Goal: Information Seeking & Learning: Learn about a topic

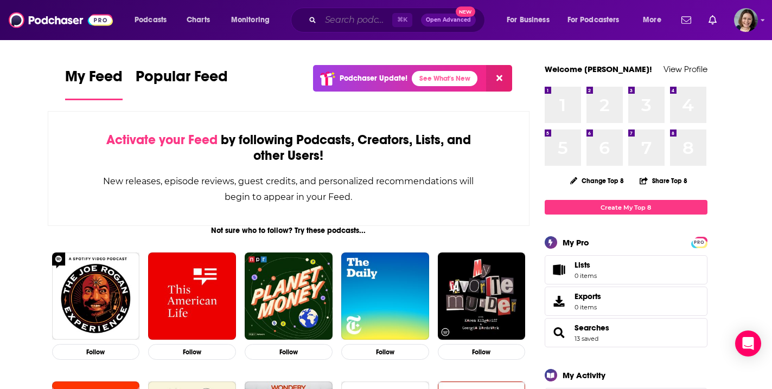
click at [362, 17] on input "Search podcasts, credits, & more..." at bounding box center [356, 19] width 72 height 17
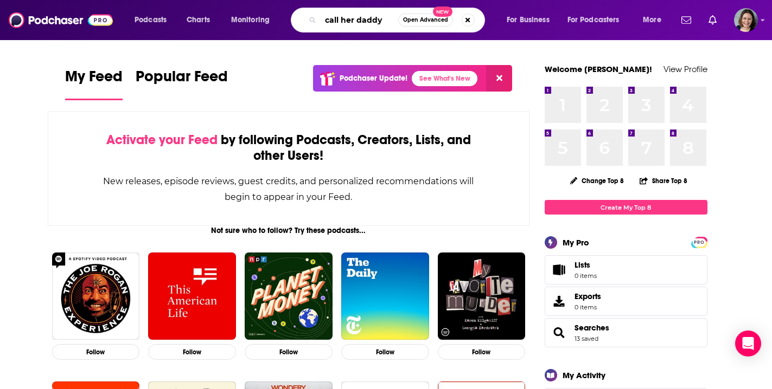
type input "call her daddy"
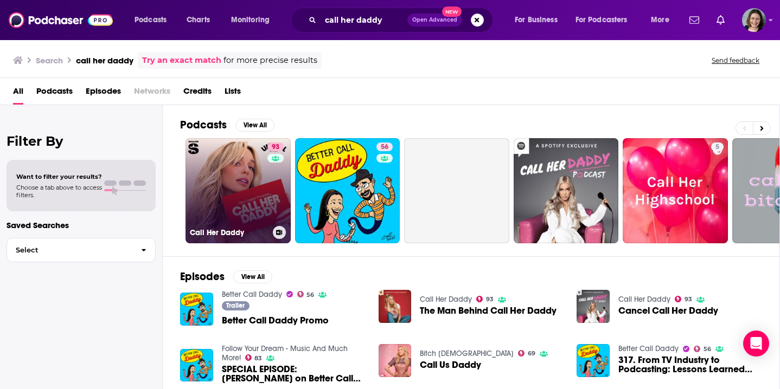
click at [254, 182] on link "93 Call Her Daddy" at bounding box center [237, 190] width 105 height 105
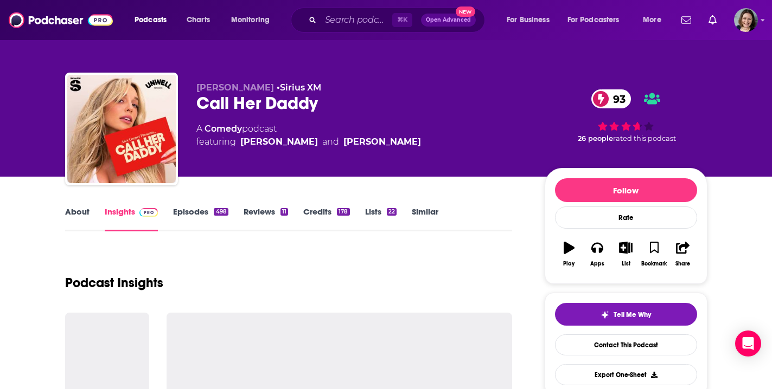
click at [81, 211] on link "About" at bounding box center [77, 219] width 24 height 25
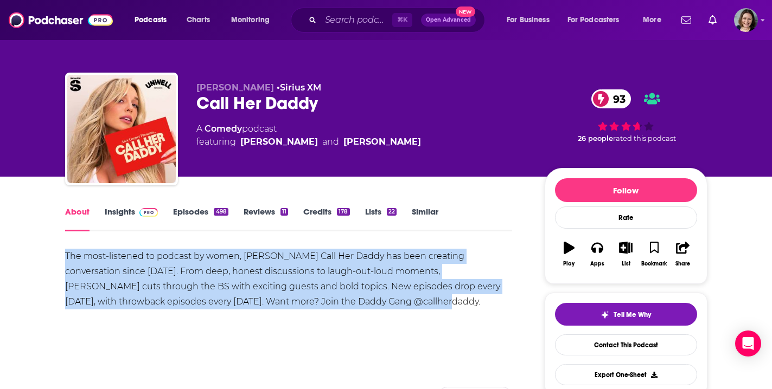
drag, startPoint x: 65, startPoint y: 253, endPoint x: 341, endPoint y: 301, distance: 280.7
click at [341, 301] on div "The most-listened to podcast by women, [PERSON_NAME] Call Her Daddy has been cr…" at bounding box center [288, 279] width 447 height 61
copy div "The most-listened to podcast by women, [PERSON_NAME] Call Her Daddy has been cr…"
click at [118, 208] on link "Insights" at bounding box center [132, 219] width 54 height 25
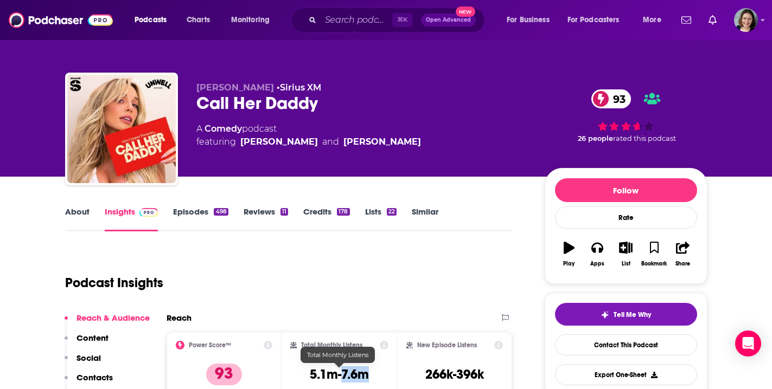
drag, startPoint x: 342, startPoint y: 374, endPoint x: 371, endPoint y: 375, distance: 29.3
click at [371, 375] on div "Total Monthly Listens 5.1m-7.6m" at bounding box center [339, 366] width 98 height 50
copy h3 "7.6m"
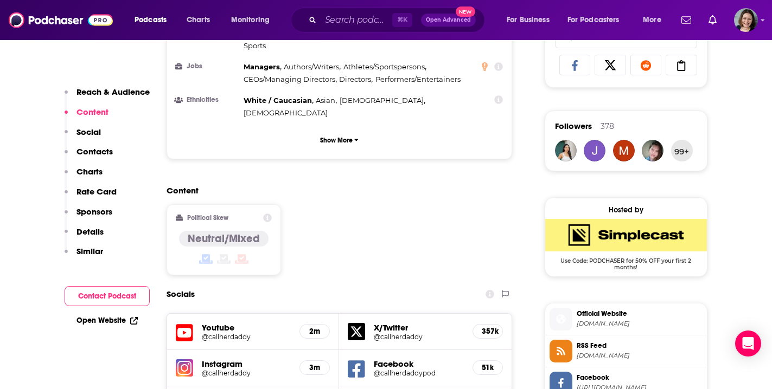
scroll to position [731, 0]
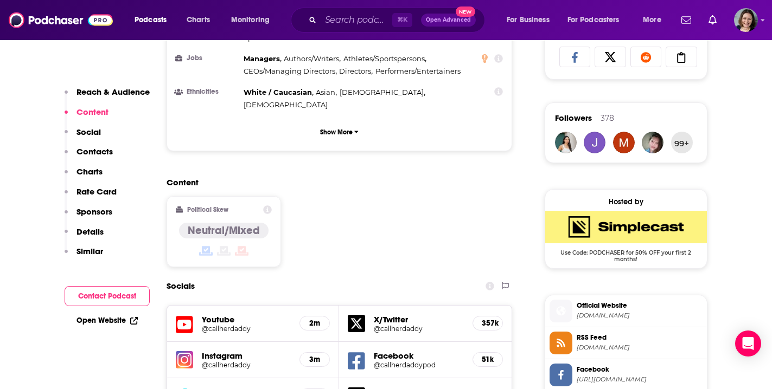
click at [222, 351] on h5 "Instagram" at bounding box center [246, 356] width 89 height 10
click at [224, 361] on h5 "@callherdaddy" at bounding box center [246, 365] width 89 height 8
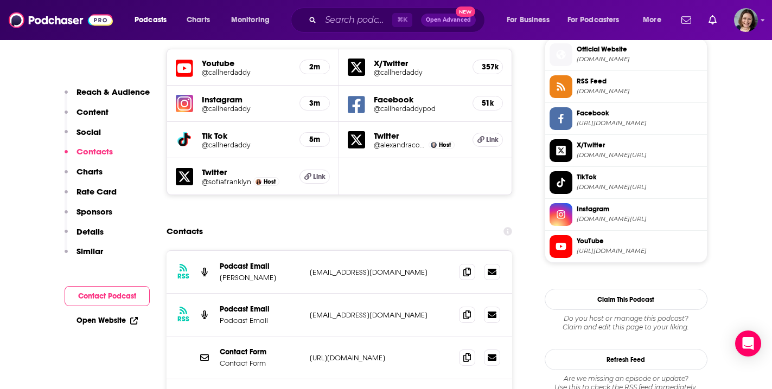
scroll to position [1018, 0]
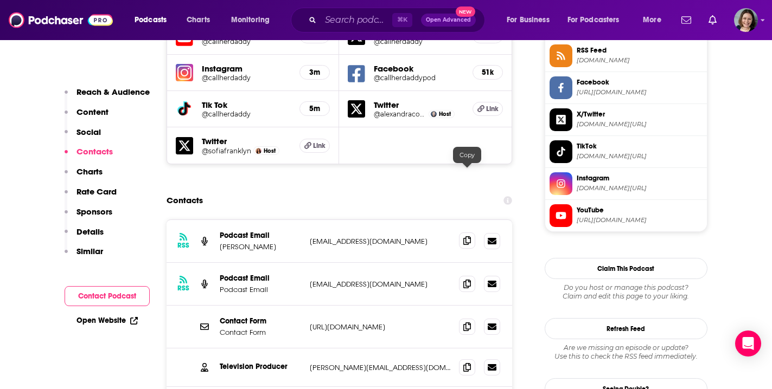
click at [470, 236] on icon at bounding box center [467, 240] width 8 height 9
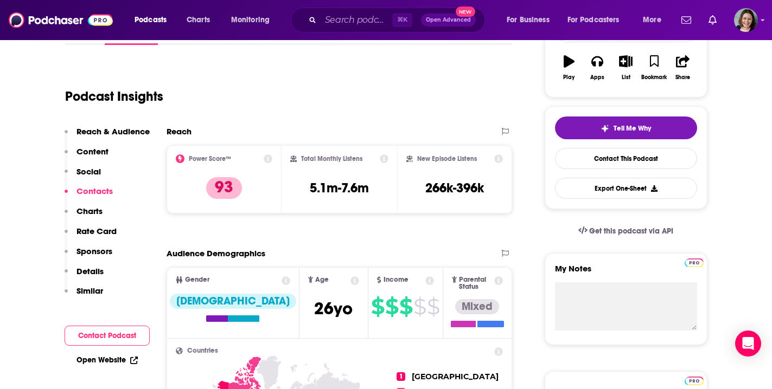
scroll to position [0, 0]
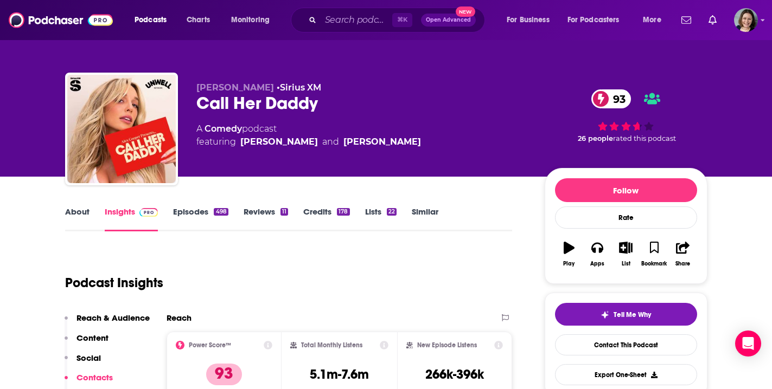
click at [188, 211] on link "Episodes 498" at bounding box center [200, 219] width 55 height 25
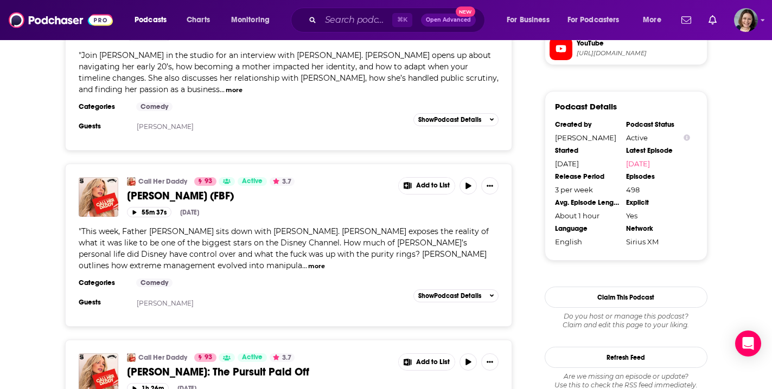
scroll to position [1192, 0]
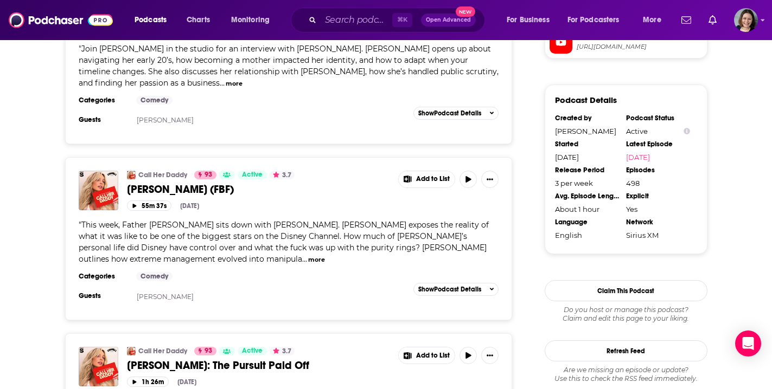
click at [308, 255] on button "more" at bounding box center [316, 259] width 17 height 9
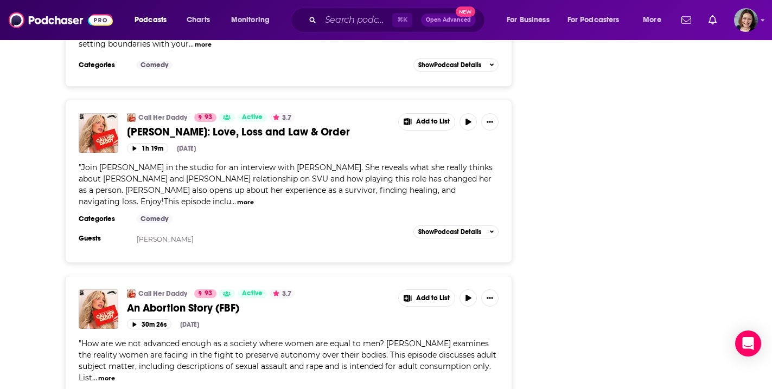
scroll to position [4190, 0]
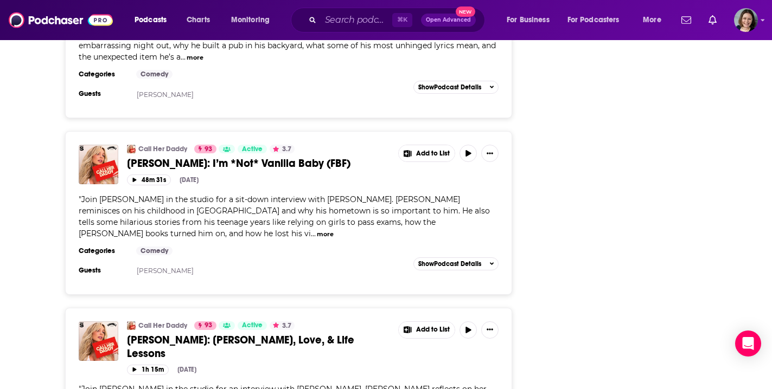
scroll to position [8379, 0]
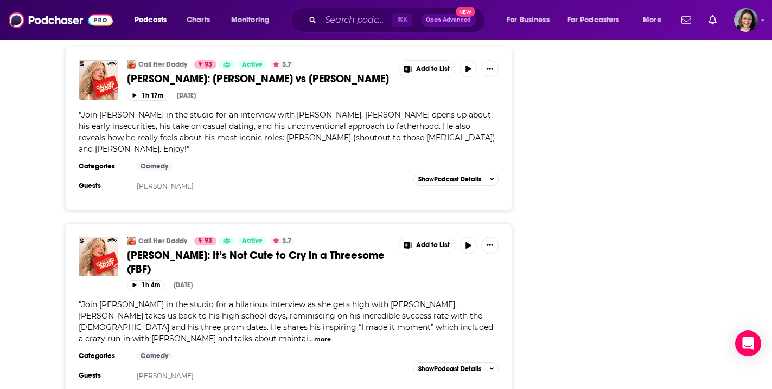
scroll to position [7523, 0]
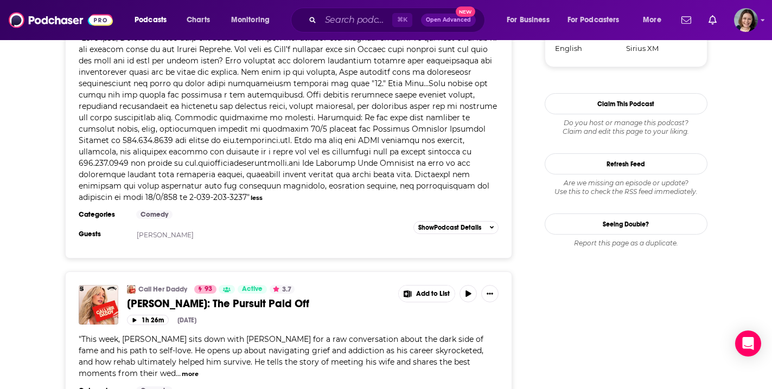
scroll to position [1415, 0]
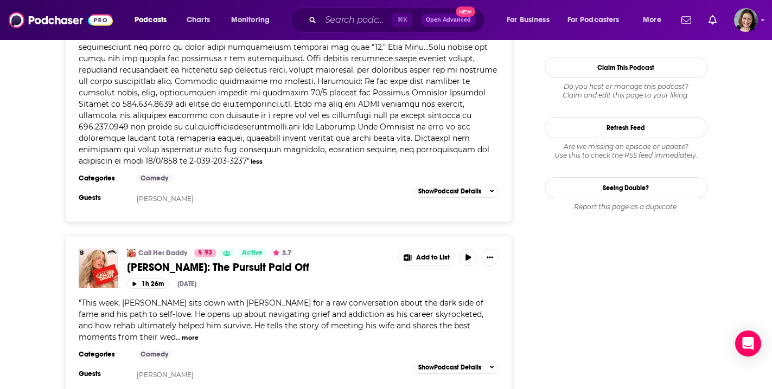
click at [246, 261] on span "[PERSON_NAME]: The Pursuit Paid Off" at bounding box center [218, 268] width 182 height 14
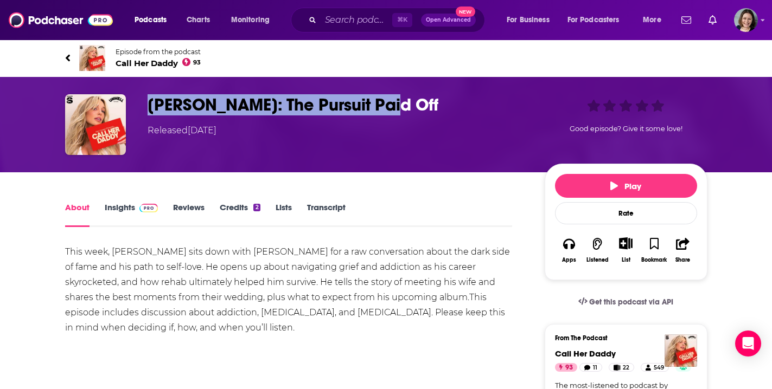
drag, startPoint x: 147, startPoint y: 107, endPoint x: 377, endPoint y: 110, distance: 229.4
click at [377, 110] on h1 "[PERSON_NAME]: The Pursuit Paid Off" at bounding box center [337, 104] width 380 height 21
copy h1 "[PERSON_NAME]: The Pursuit Paid Off"
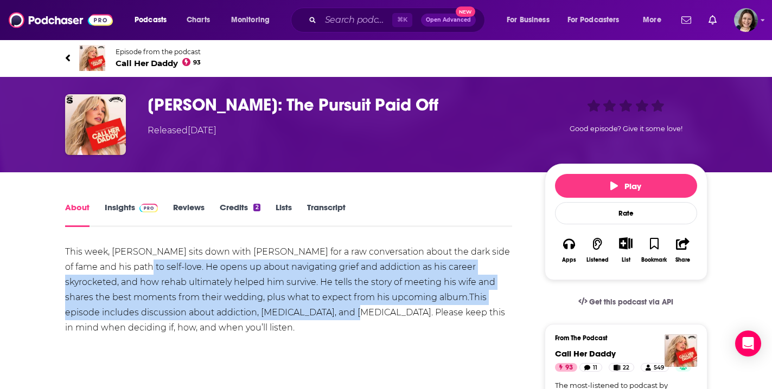
drag, startPoint x: 113, startPoint y: 266, endPoint x: 253, endPoint y: 314, distance: 147.7
click at [253, 314] on div "This week, [PERSON_NAME] sits down with [PERSON_NAME] for a raw conversation ab…" at bounding box center [288, 290] width 447 height 91
copy div "He opens up about navigating grief and addiction as his career skyrocketed, and…"
click at [331, 19] on input "Search podcasts, credits, & more..." at bounding box center [356, 19] width 72 height 17
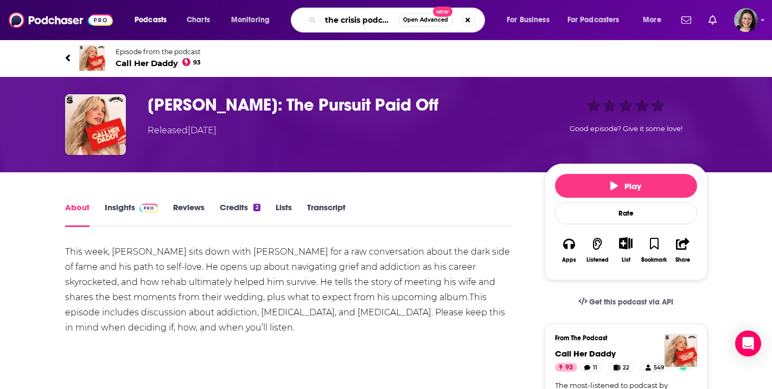
type input "the crisis podcast [PERSON_NAME]"
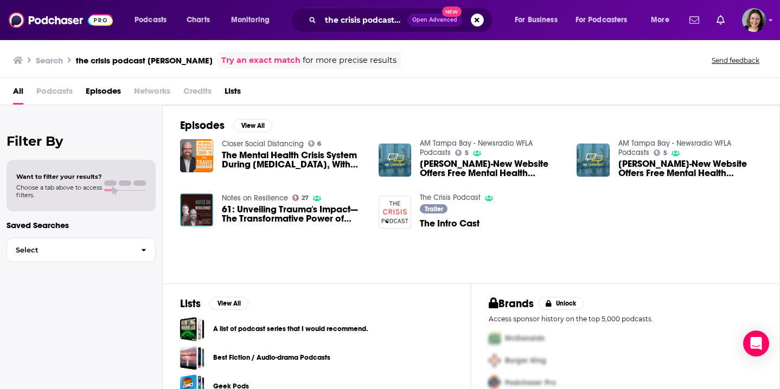
click at [454, 200] on link "The Crisis Podcast" at bounding box center [450, 197] width 61 height 9
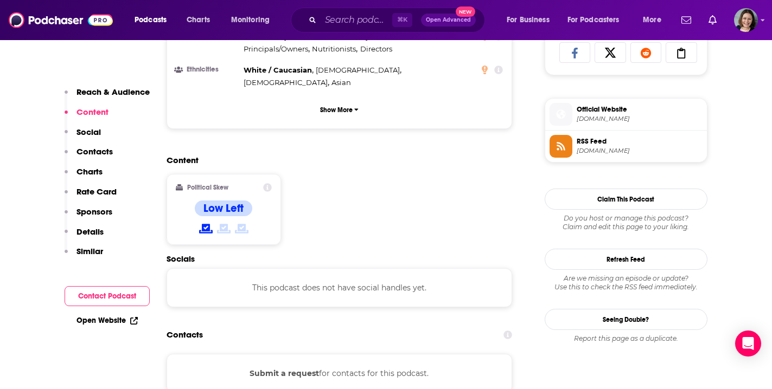
scroll to position [775, 0]
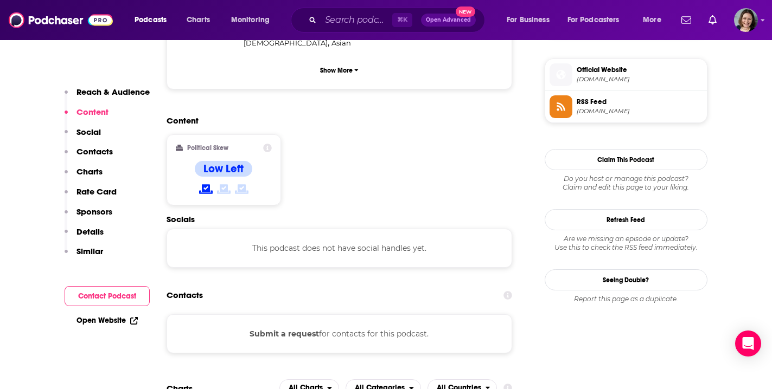
click at [297, 328] on button "Submit a request" at bounding box center [283, 334] width 69 height 12
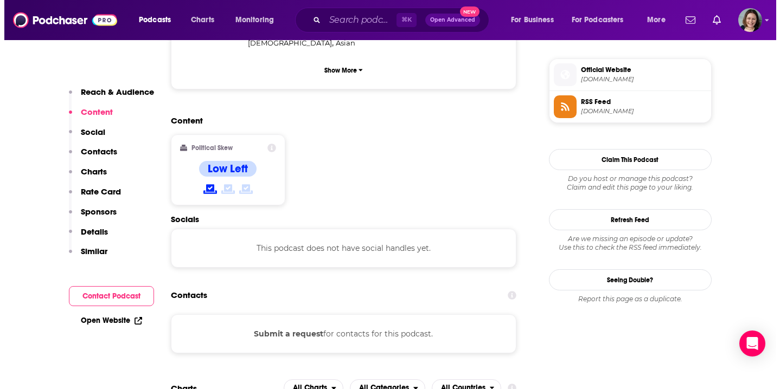
scroll to position [0, 0]
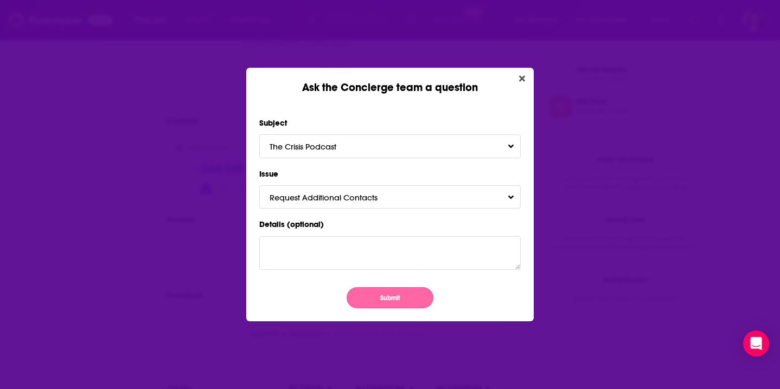
click at [369, 298] on button "Submit" at bounding box center [389, 297] width 87 height 21
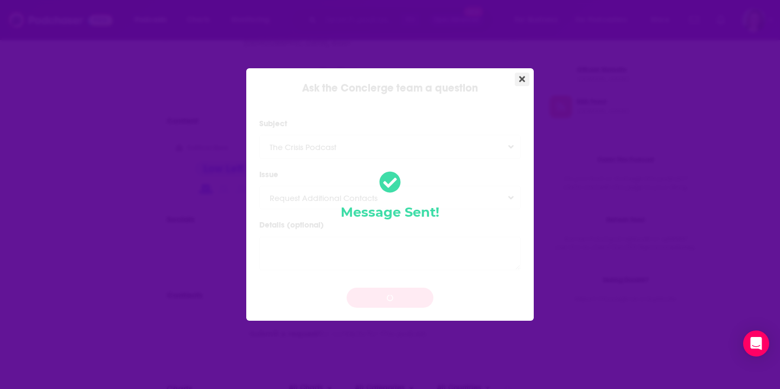
click at [525, 81] on button "Close" at bounding box center [522, 80] width 15 height 14
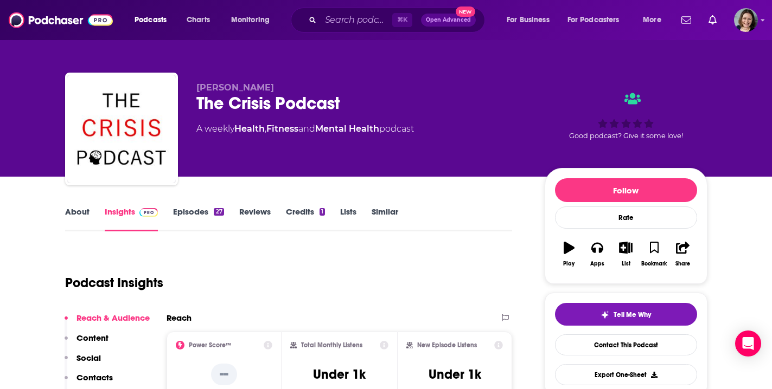
click at [197, 214] on link "Episodes 27" at bounding box center [198, 219] width 50 height 25
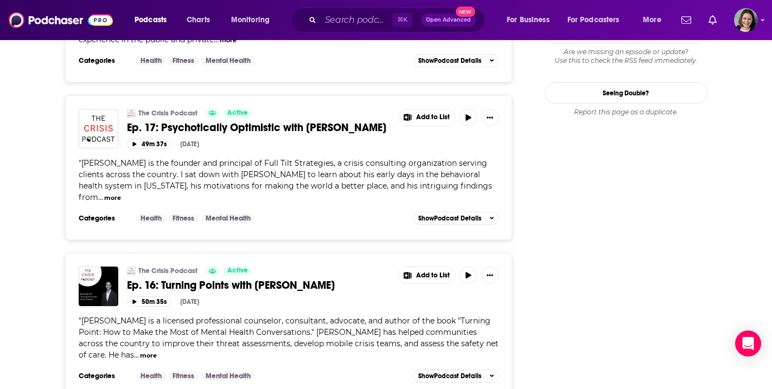
scroll to position [1164, 0]
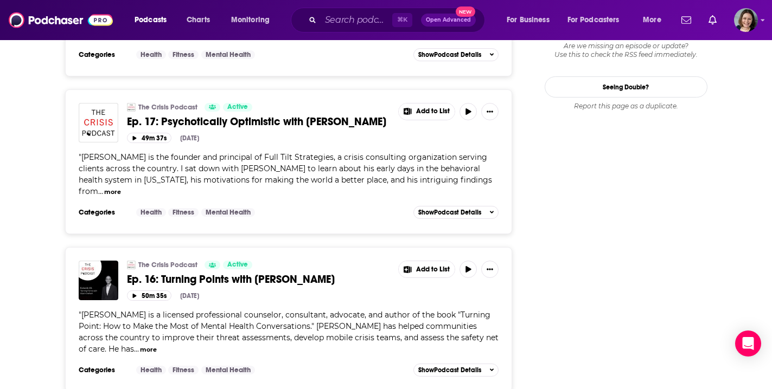
click at [274, 273] on span "Ep. 16: Turning Points with [PERSON_NAME]" at bounding box center [231, 280] width 208 height 14
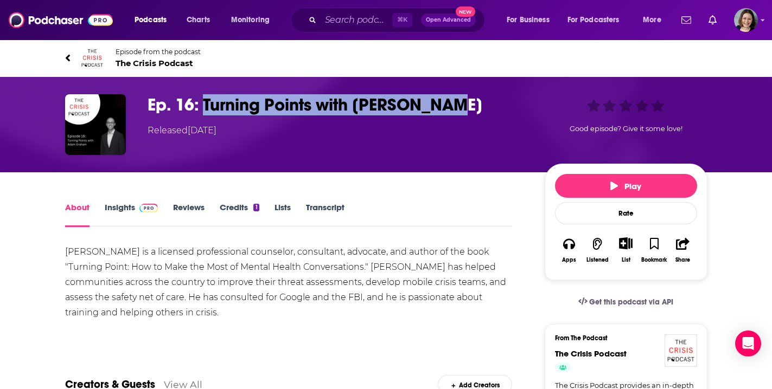
drag, startPoint x: 202, startPoint y: 106, endPoint x: 473, endPoint y: 106, distance: 271.1
click at [473, 106] on h1 "Ep. 16: Turning Points with [PERSON_NAME]" at bounding box center [337, 104] width 380 height 21
copy h1 "Turning Points with [PERSON_NAME]"
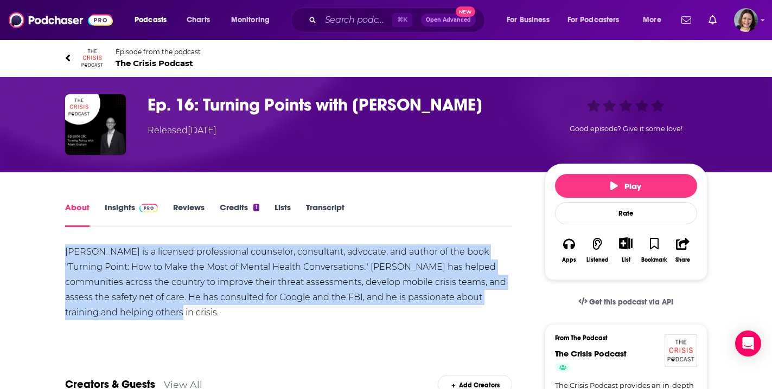
drag, startPoint x: 65, startPoint y: 251, endPoint x: 200, endPoint y: 319, distance: 151.6
click at [200, 319] on div "[PERSON_NAME] is a licensed professional counselor, consultant, advocate, and a…" at bounding box center [288, 283] width 447 height 76
copy div "[PERSON_NAME] is a licensed professional counselor, consultant, advocate, and a…"
